Goal: Find specific page/section: Find specific page/section

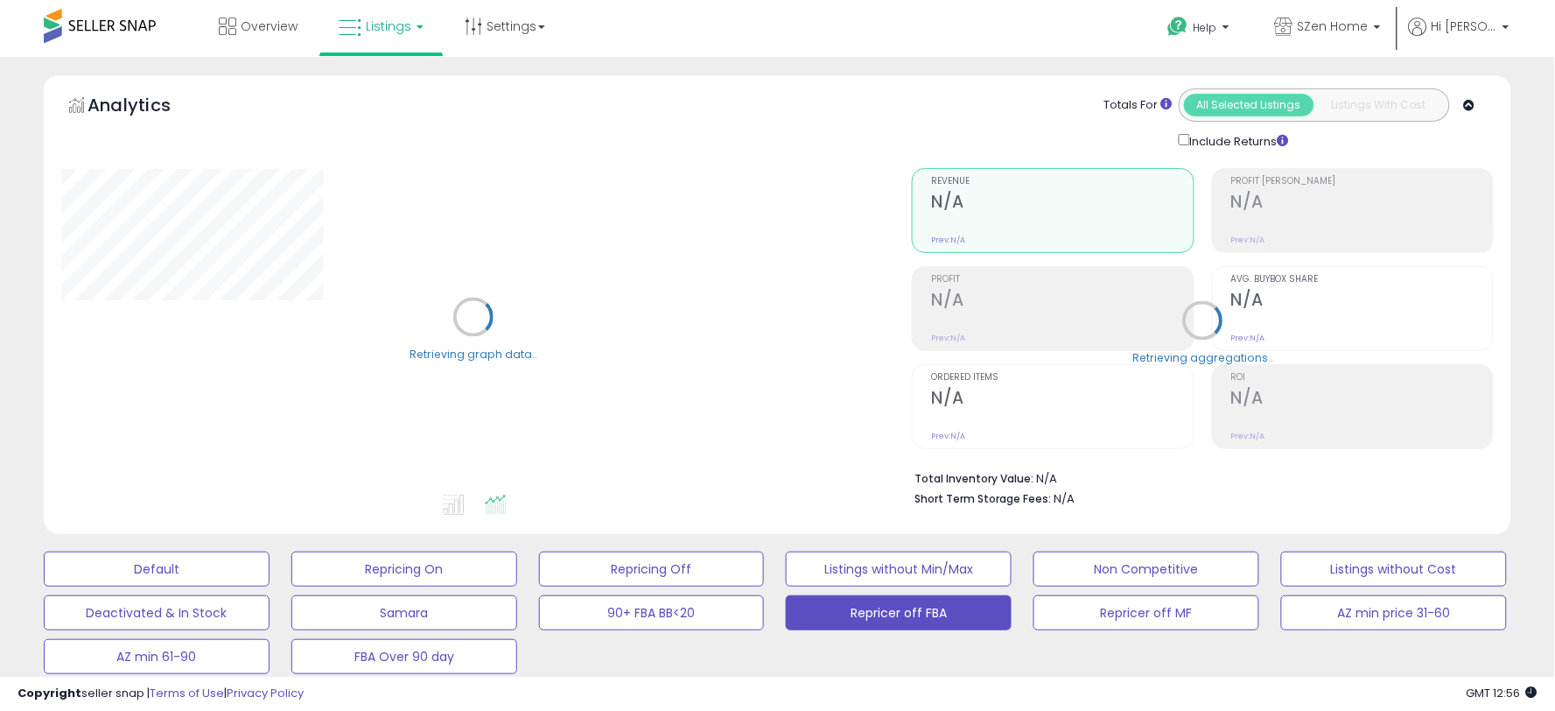
select select "**"
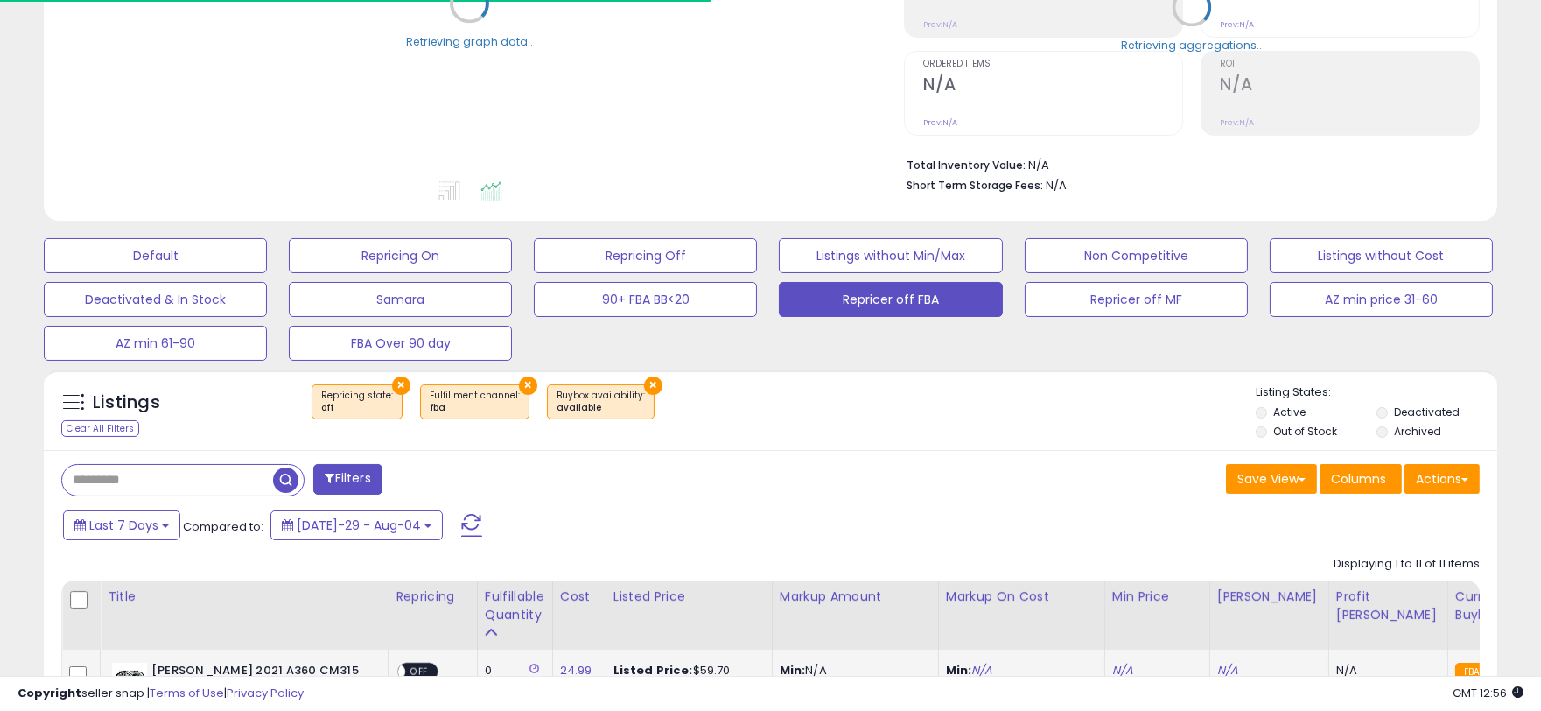
scroll to position [486, 0]
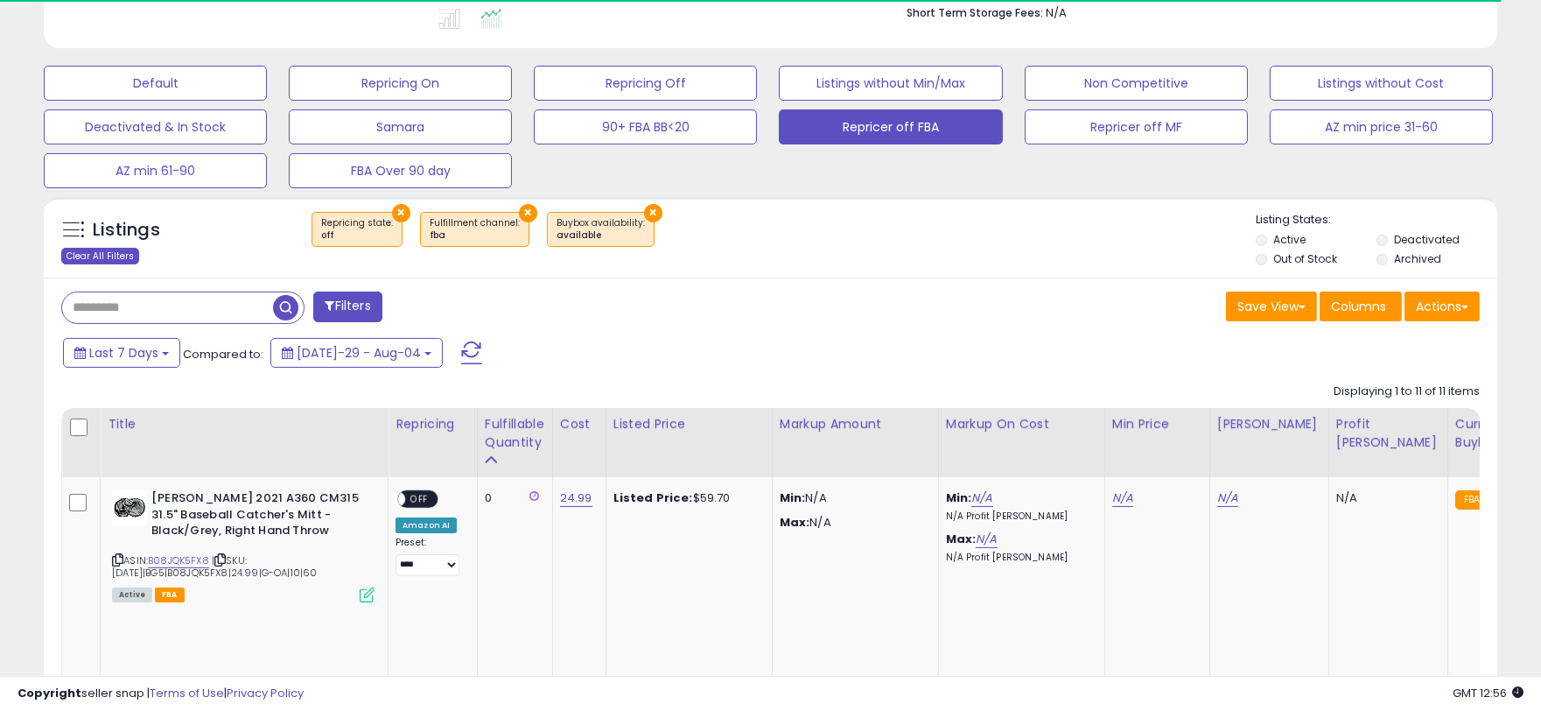
click at [79, 249] on div "Clear All Filters" at bounding box center [100, 256] width 78 height 17
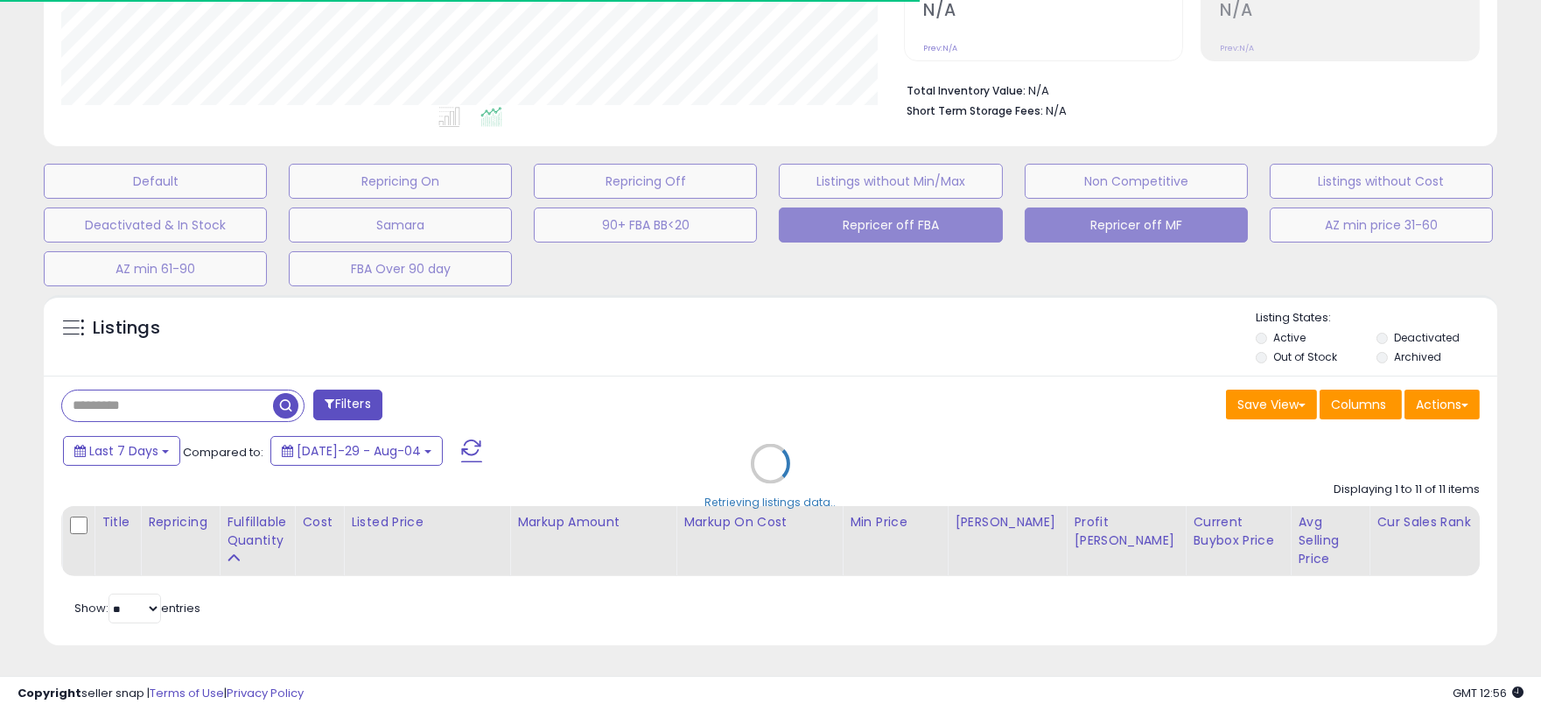
scroll to position [359, 843]
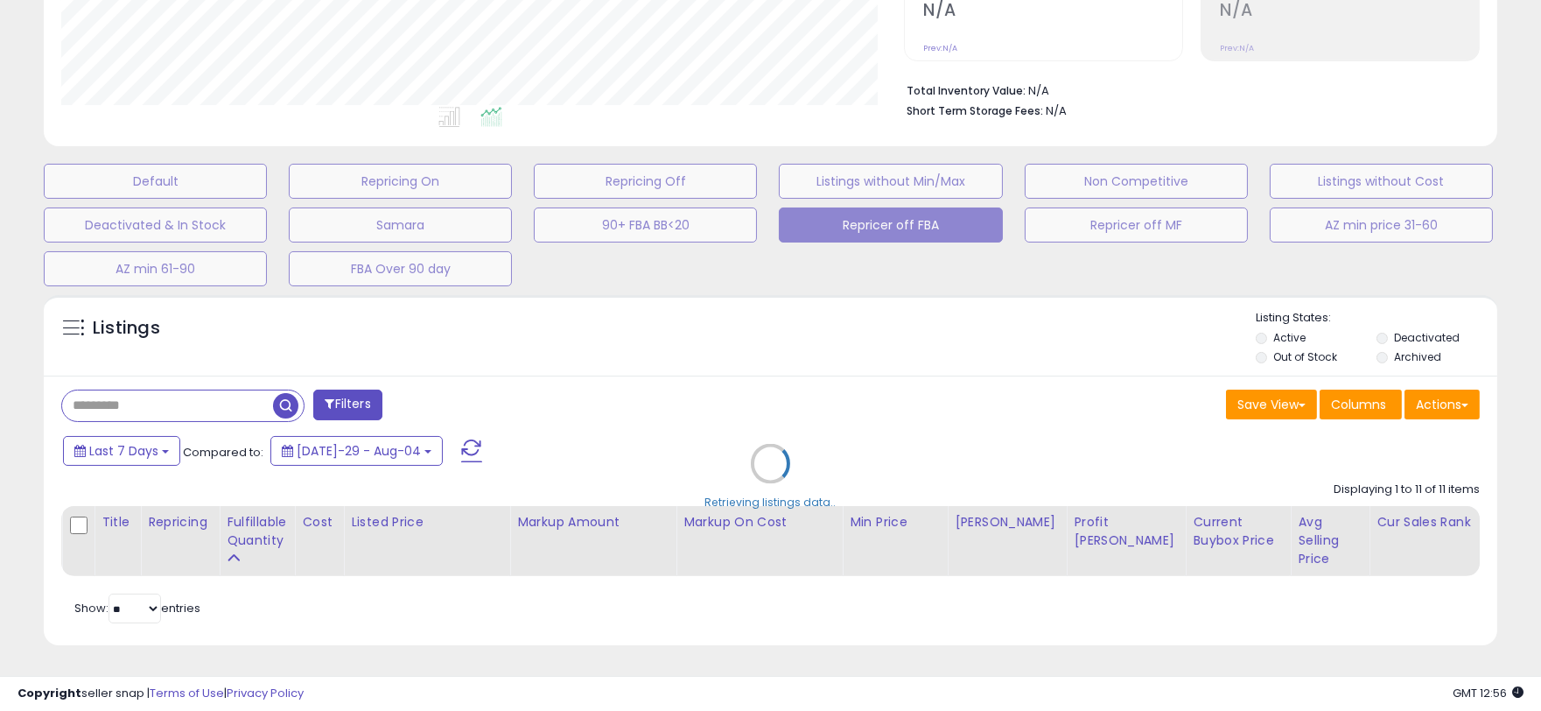
click at [208, 388] on div "Retrieving listings data.." at bounding box center [771, 476] width 1480 height 381
click at [158, 392] on div "Retrieving listings data.." at bounding box center [771, 476] width 1480 height 381
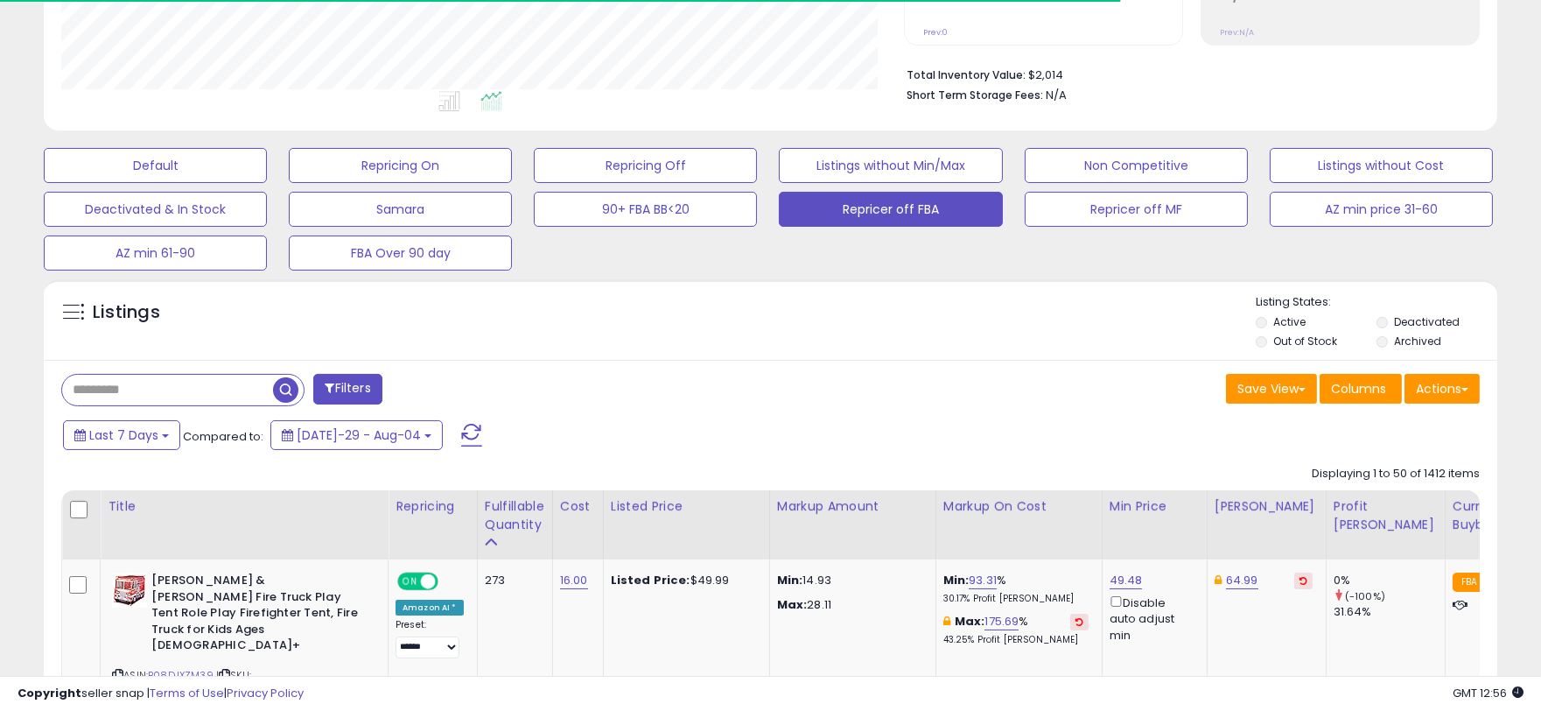
click at [175, 392] on input "text" at bounding box center [167, 390] width 211 height 31
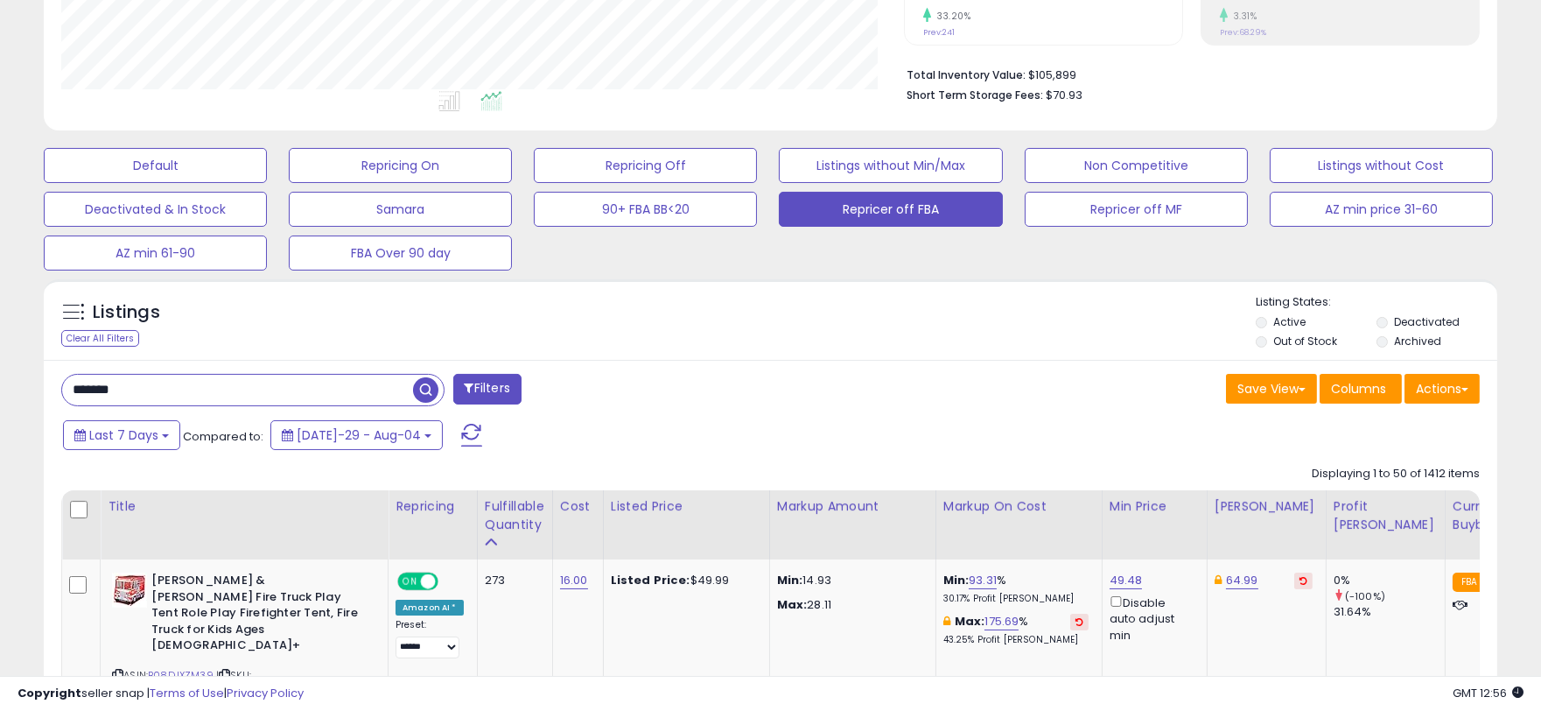
type input "*******"
click at [1290, 345] on label "Out of Stock" at bounding box center [1305, 340] width 64 height 15
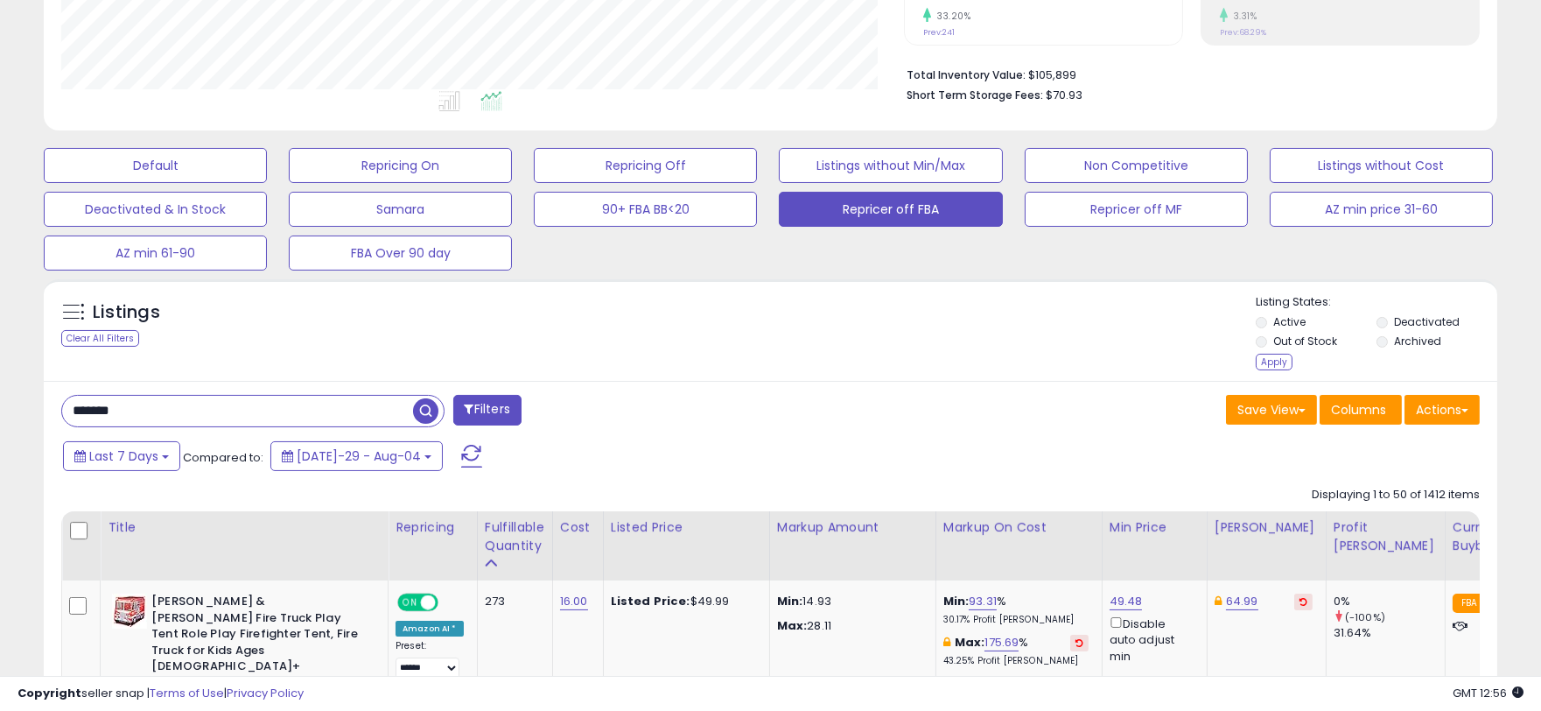
click at [1372, 345] on li "Out of Stock" at bounding box center [1315, 342] width 118 height 19
click at [1400, 341] on label "Archived" at bounding box center [1417, 340] width 47 height 15
click at [1267, 369] on div "Apply" at bounding box center [1274, 362] width 37 height 17
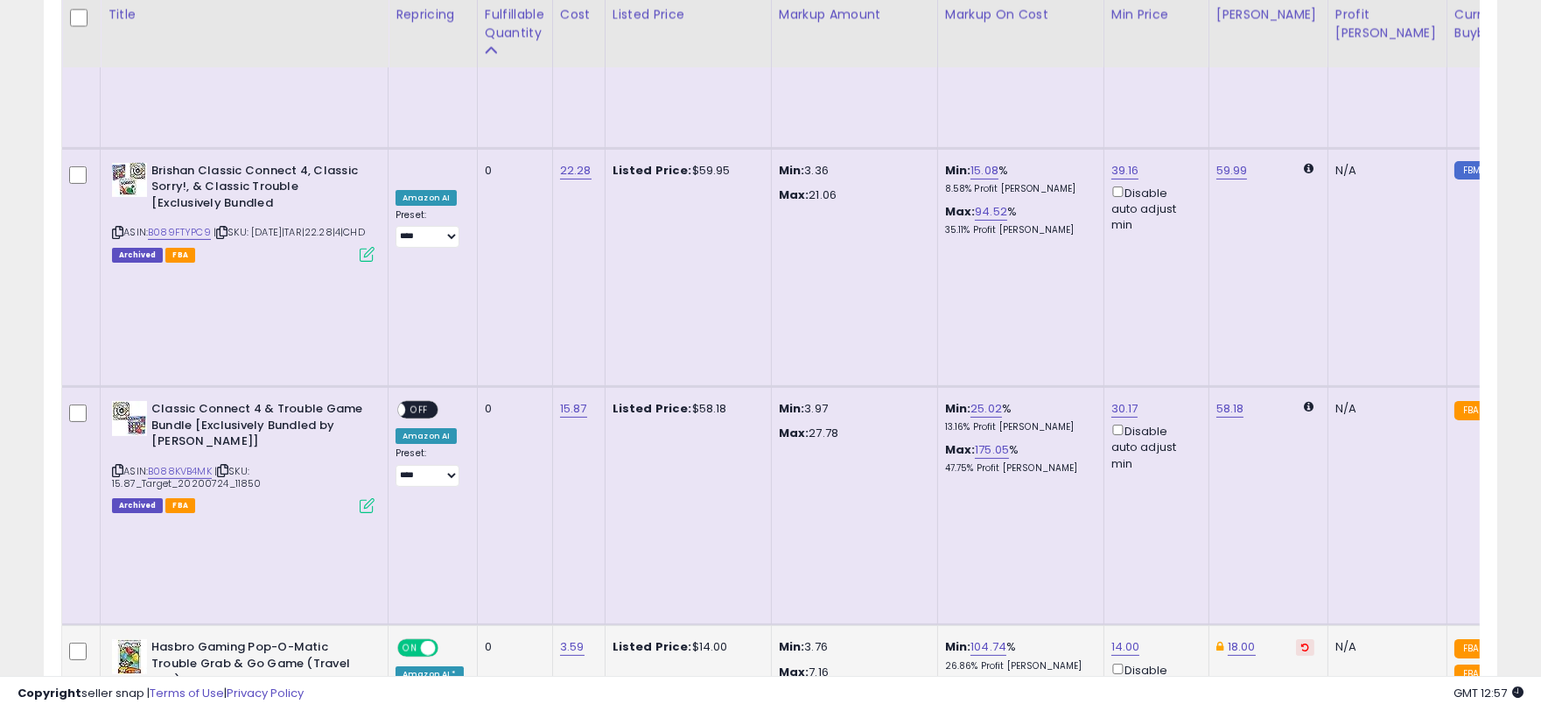
click at [193, 702] on link "B00N4ONV5A" at bounding box center [181, 709] width 66 height 15
